Goal: Navigation & Orientation: Find specific page/section

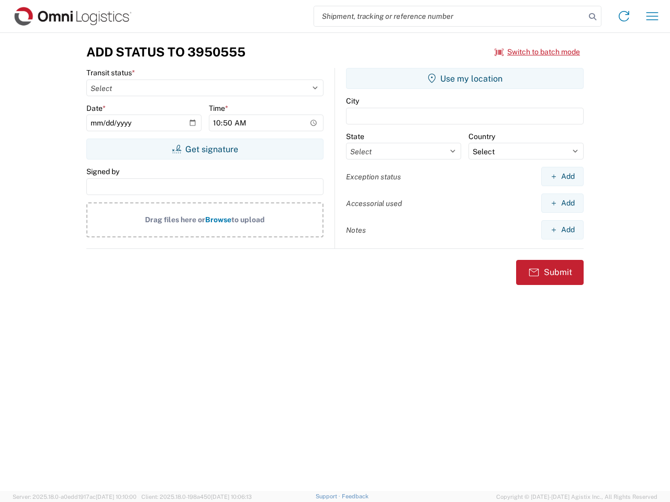
click at [450, 16] on input "search" at bounding box center [449, 16] width 271 height 20
click at [592, 17] on icon at bounding box center [592, 16] width 15 height 15
click at [624, 16] on icon at bounding box center [624, 16] width 17 height 17
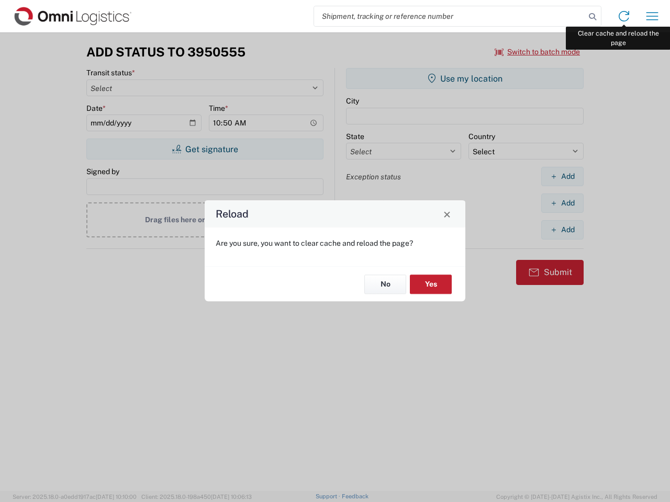
click at [652, 16] on div "Reload Are you sure, you want to clear cache and reload the page? No Yes" at bounding box center [335, 251] width 670 height 502
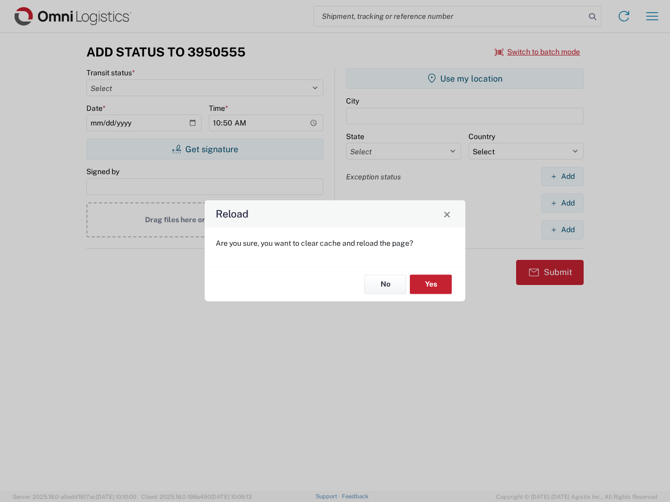
click at [538, 52] on div "Reload Are you sure, you want to clear cache and reload the page? No Yes" at bounding box center [335, 251] width 670 height 502
click at [205, 149] on div "Reload Are you sure, you want to clear cache and reload the page? No Yes" at bounding box center [335, 251] width 670 height 502
click at [465, 79] on div "Reload Are you sure, you want to clear cache and reload the page? No Yes" at bounding box center [335, 251] width 670 height 502
click at [562, 176] on div "Reload Are you sure, you want to clear cache and reload the page? No Yes" at bounding box center [335, 251] width 670 height 502
click at [562, 203] on div "Reload Are you sure, you want to clear cache and reload the page? No Yes" at bounding box center [335, 251] width 670 height 502
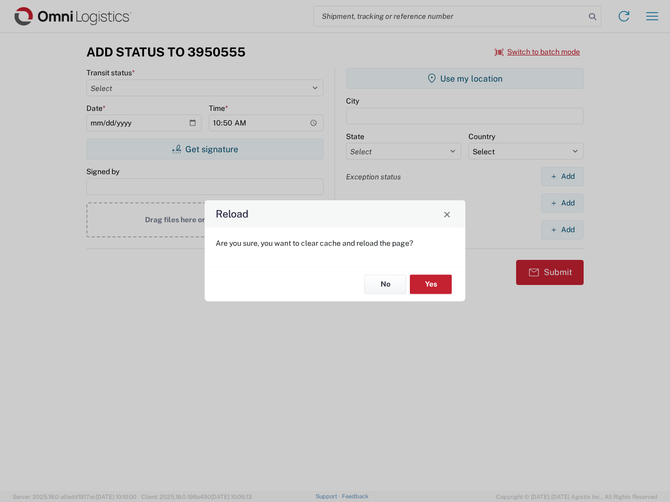
click at [562, 230] on div "Reload Are you sure, you want to clear cache and reload the page? No Yes" at bounding box center [335, 251] width 670 height 502
